Goal: Obtain resource: Download file/media

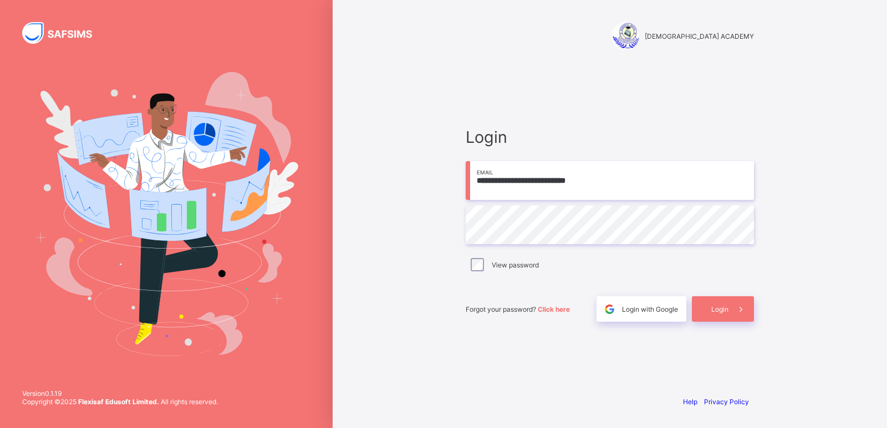
type input "**********"
click at [726, 300] on div "Login" at bounding box center [723, 308] width 62 height 25
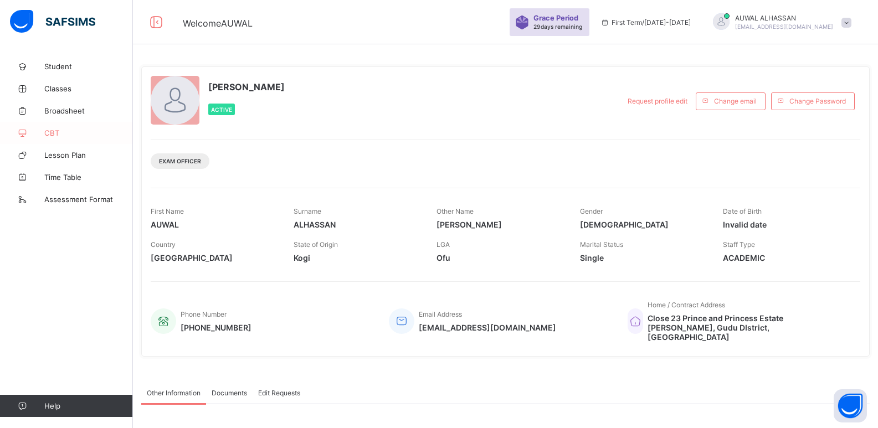
click at [74, 132] on span "CBT" at bounding box center [88, 133] width 89 height 9
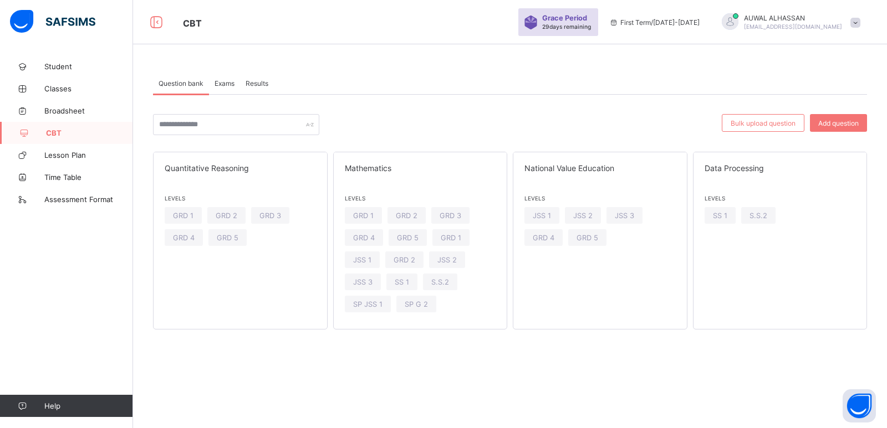
click at [759, 113] on div "Bulk upload question Add question Quantitative Reasoning Levels GRD 1 GRD 2 GRD…" at bounding box center [510, 212] width 714 height 235
click at [761, 119] on span "Bulk upload question" at bounding box center [762, 123] width 65 height 8
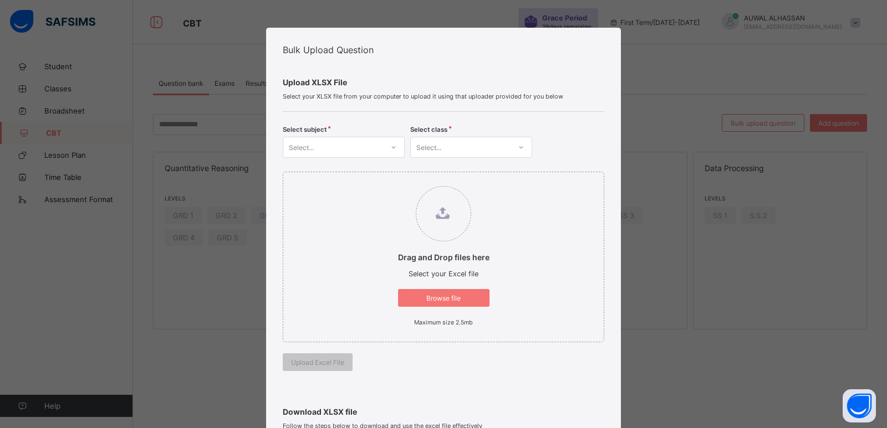
click at [559, 360] on div "Drag and Drop files here Select your Excel file Browse file Maximum size 2.5mb …" at bounding box center [443, 271] width 321 height 227
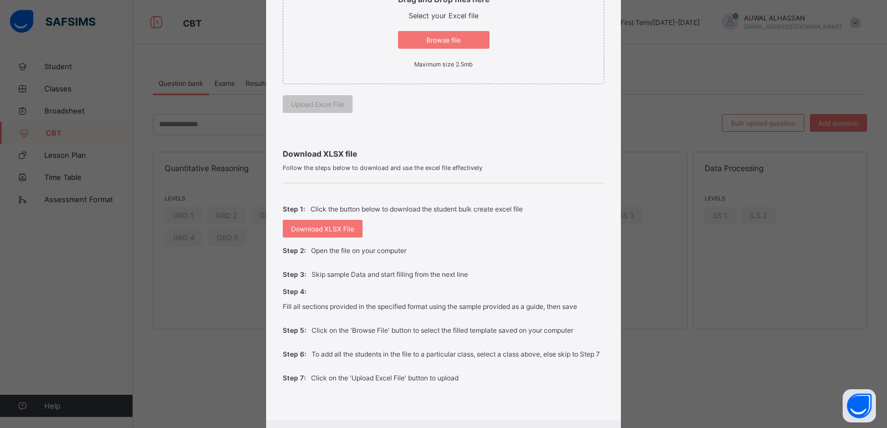
scroll to position [266, 0]
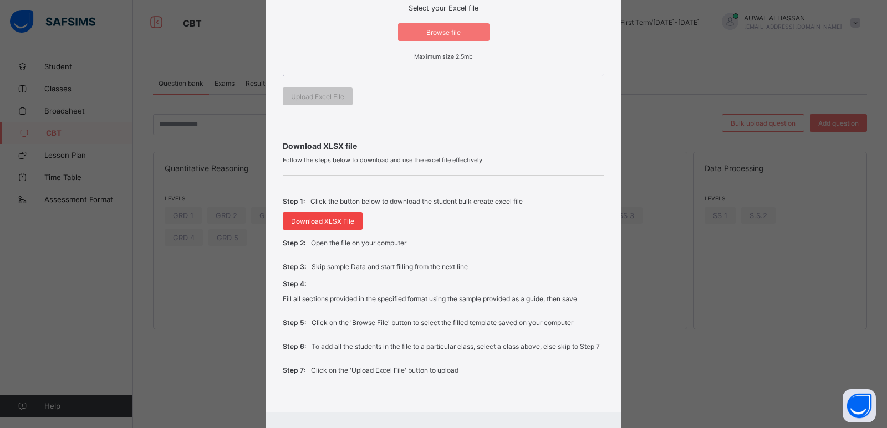
click at [301, 228] on div "Download XLSX File" at bounding box center [323, 221] width 80 height 18
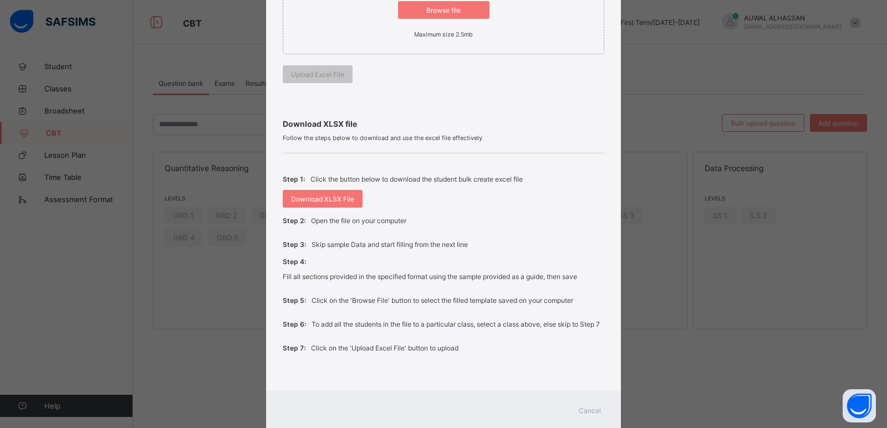
scroll to position [326, 0]
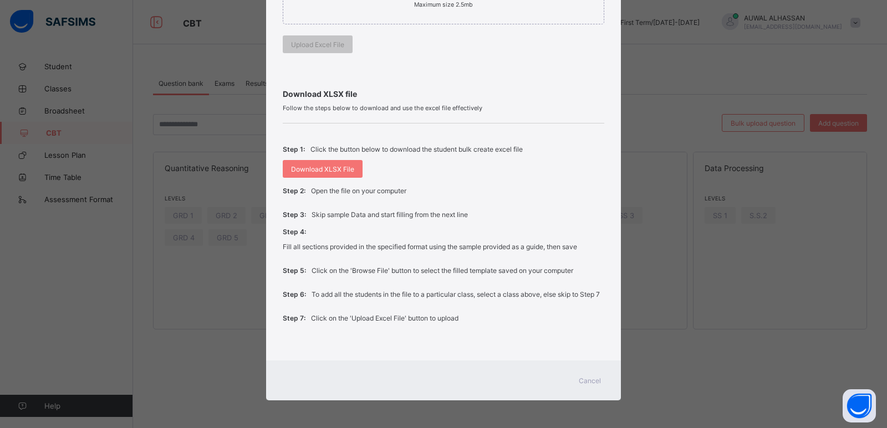
click at [588, 384] on span "Cancel" at bounding box center [590, 381] width 22 height 8
